Goal: Download file/media

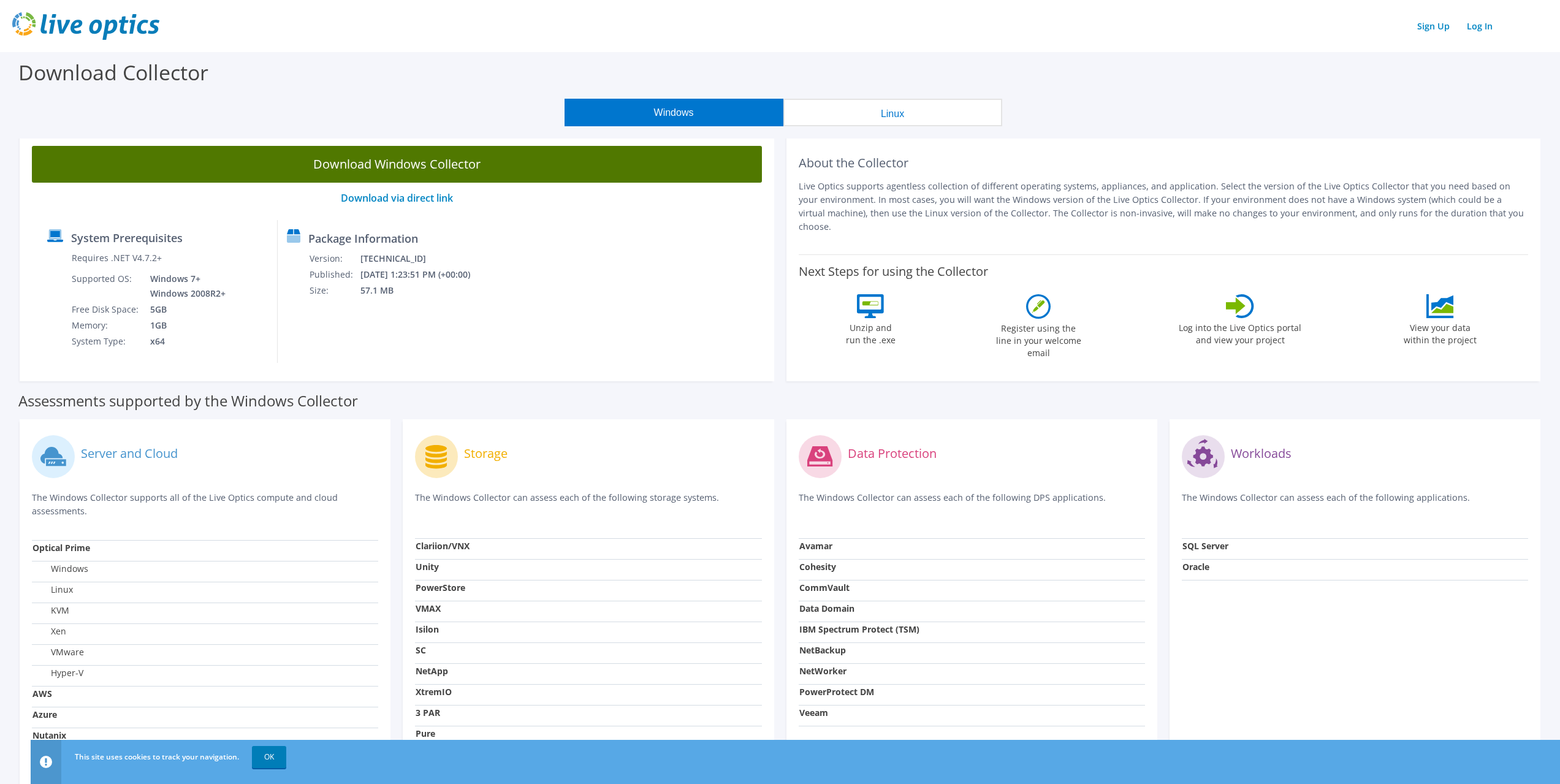
click at [407, 163] on link "Download Windows Collector" at bounding box center [396, 164] width 730 height 37
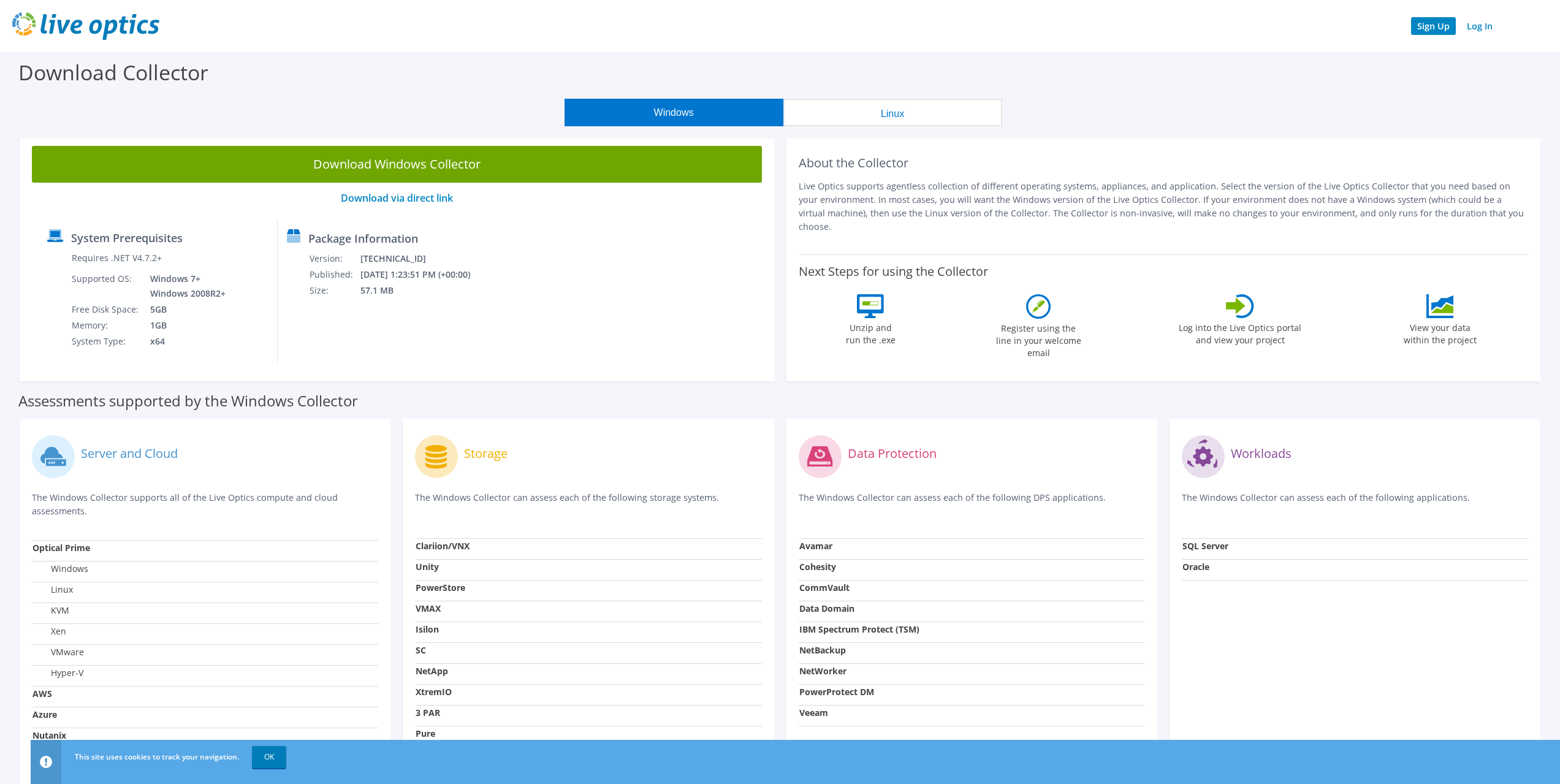
click at [1444, 28] on link "Sign Up" at bounding box center [1433, 26] width 45 height 18
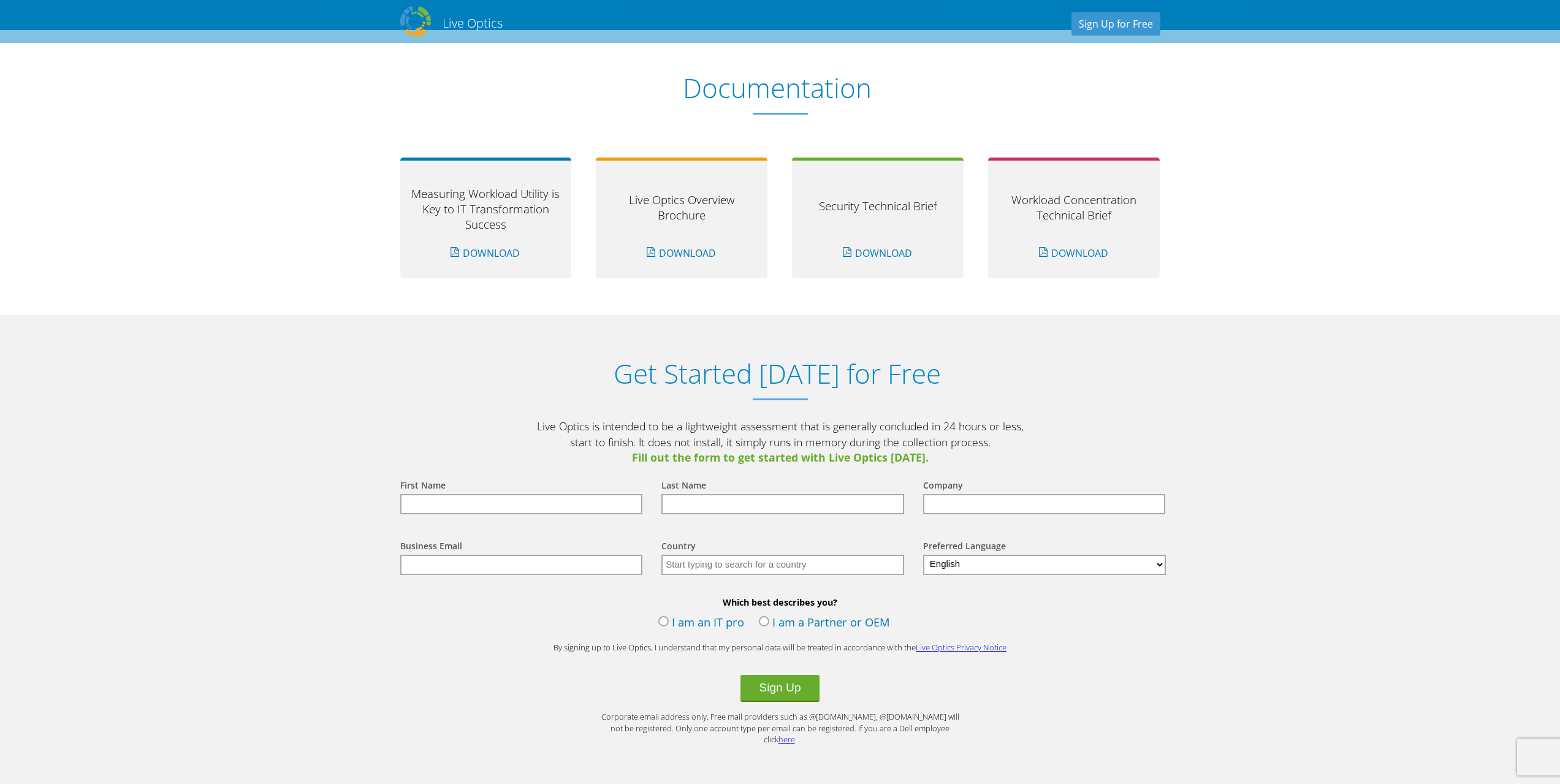
scroll to position [920, 0]
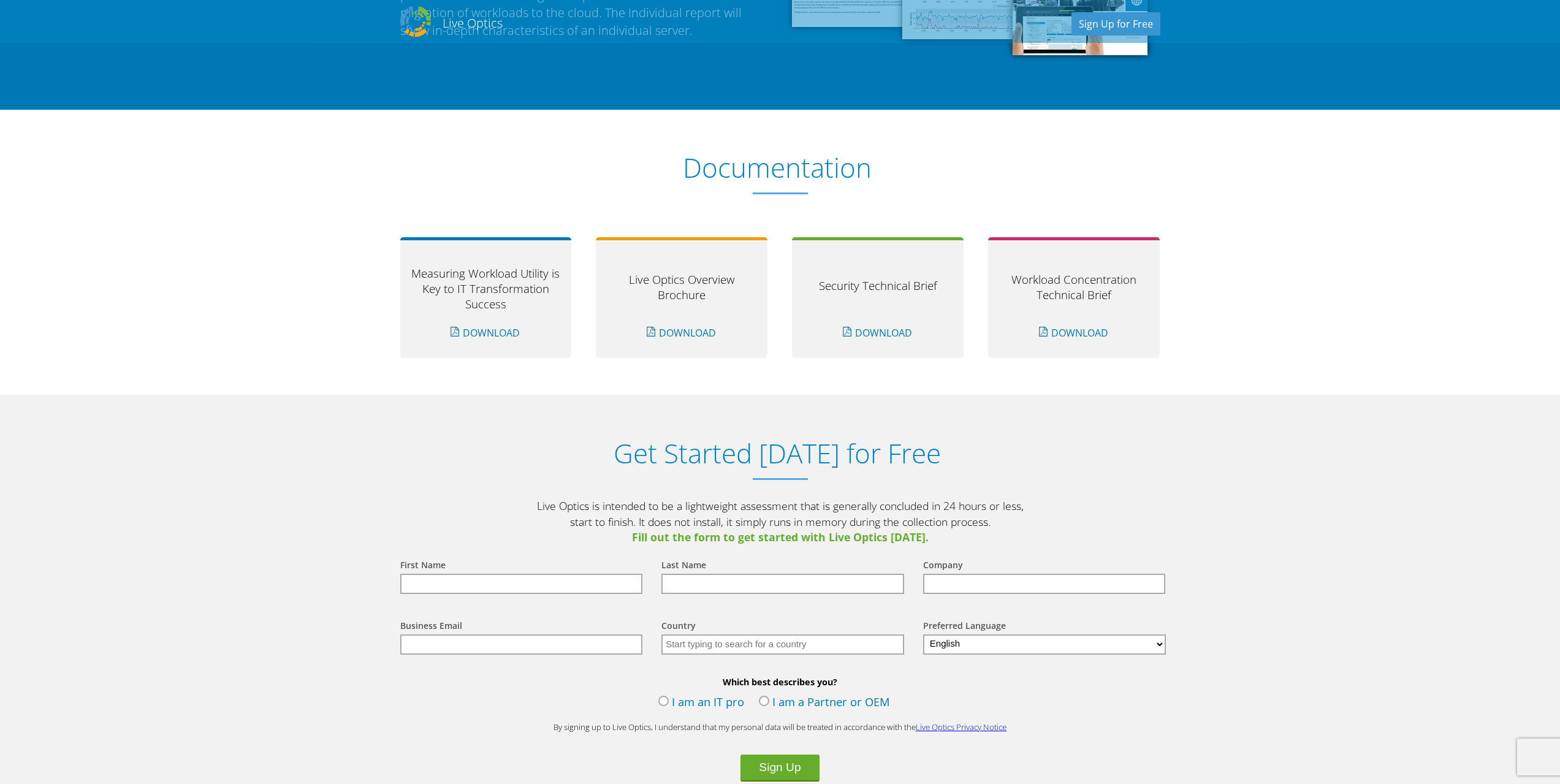
click at [310, 209] on section "Documentation Measuring Workload Utility is Key to IT Transformation Success Do…" at bounding box center [780, 253] width 1560 height 286
